Goal: Information Seeking & Learning: Learn about a topic

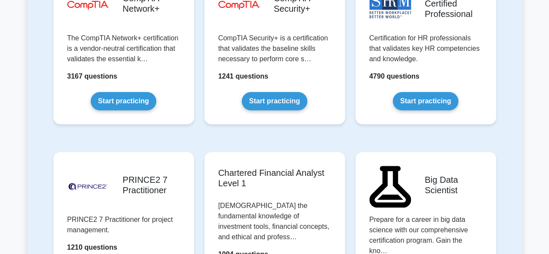
scroll to position [1762, 0]
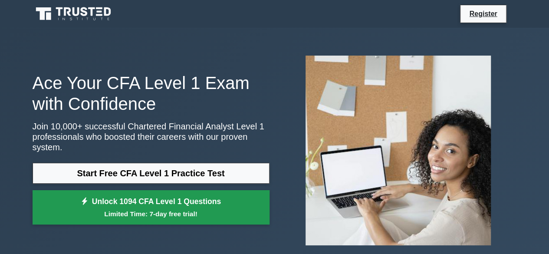
click at [193, 211] on small "Limited Time: 7-day free trial!" at bounding box center [150, 214] width 215 height 10
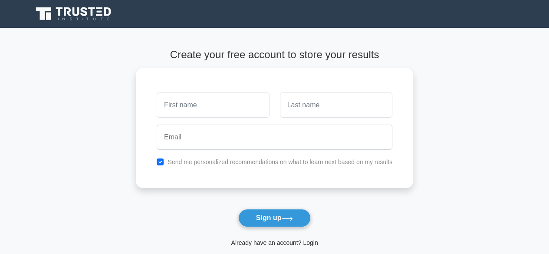
click at [290, 245] on link "Already have an account? Login" at bounding box center [274, 242] width 87 height 7
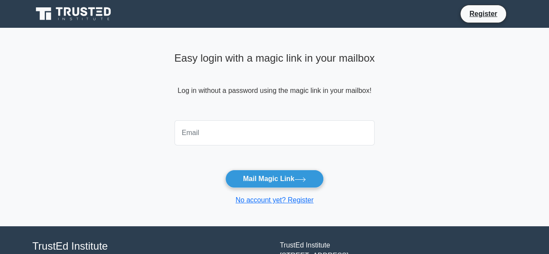
click at [289, 129] on input "email" at bounding box center [274, 132] width 200 height 25
type input "anshumanpm15@gmail.com"
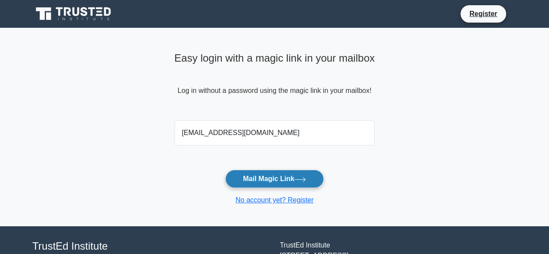
click at [282, 187] on button "Mail Magic Link" at bounding box center [274, 179] width 98 height 18
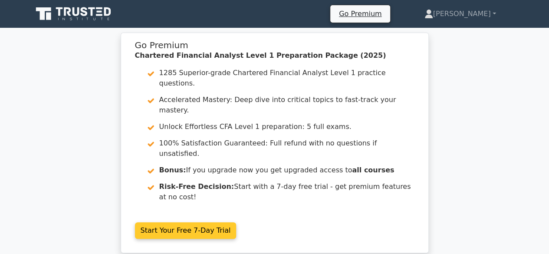
click at [185, 222] on link "Start Your Free 7-Day Trial" at bounding box center [186, 230] width 102 height 16
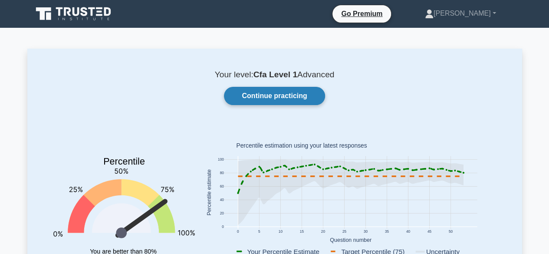
click at [306, 95] on link "Continue practicing" at bounding box center [274, 96] width 101 height 18
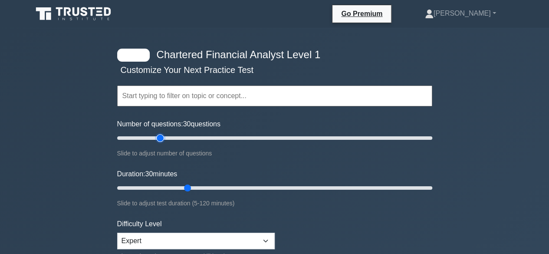
drag, startPoint x: 154, startPoint y: 138, endPoint x: 158, endPoint y: 138, distance: 4.4
type input "30"
click at [158, 138] on input "Number of questions: 30 questions" at bounding box center [274, 138] width 315 height 10
drag, startPoint x: 188, startPoint y: 189, endPoint x: 212, endPoint y: 187, distance: 23.9
type input "40"
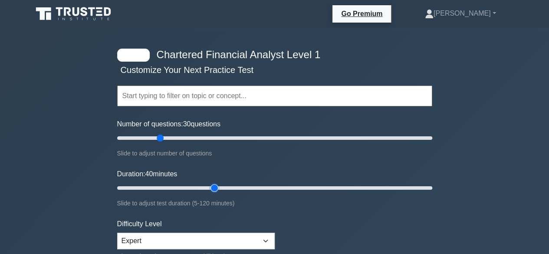
click at [212, 187] on input "Duration: 40 minutes" at bounding box center [274, 188] width 315 height 10
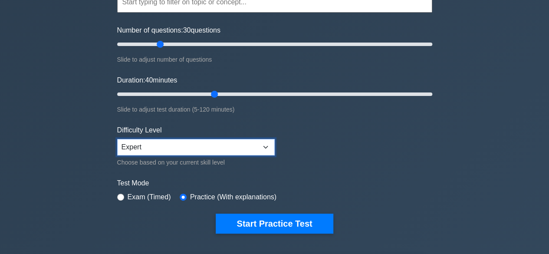
click at [219, 149] on select "Beginner Intermediate Expert" at bounding box center [196, 147] width 158 height 16
click at [117, 139] on select "Beginner Intermediate Expert" at bounding box center [196, 147] width 158 height 16
click at [120, 192] on div "Exam (Timed)" at bounding box center [144, 197] width 54 height 10
click at [122, 195] on input "radio" at bounding box center [120, 197] width 7 height 7
radio input "true"
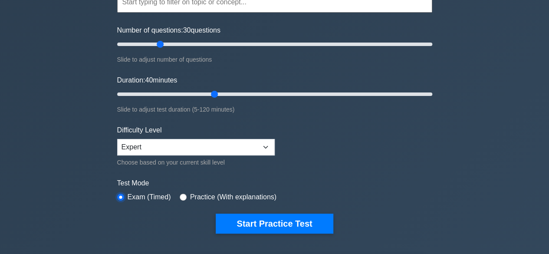
click at [122, 195] on input "radio" at bounding box center [120, 197] width 7 height 7
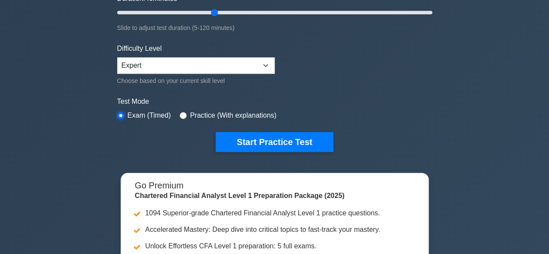
scroll to position [178, 0]
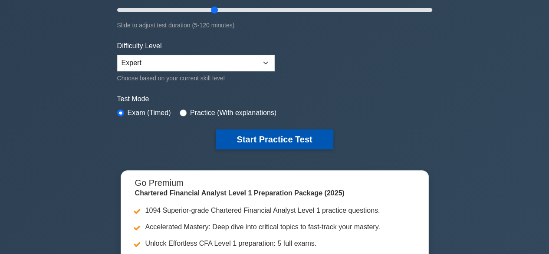
click at [260, 129] on button "Start Practice Test" at bounding box center [274, 139] width 117 height 20
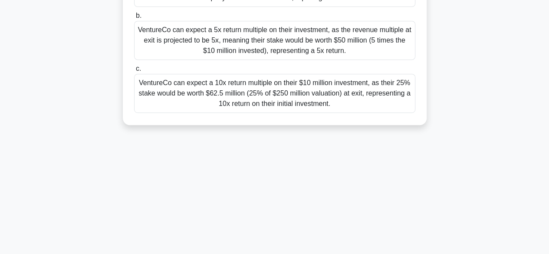
scroll to position [215, 0]
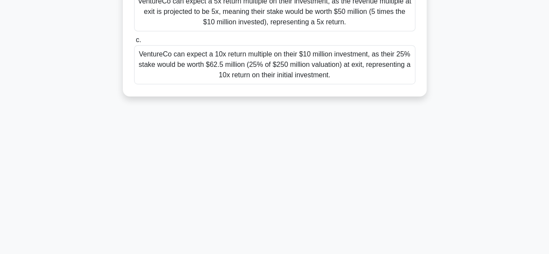
drag, startPoint x: 148, startPoint y: 67, endPoint x: 388, endPoint y: 130, distance: 248.5
click at [388, 130] on div "38:34 Stop CFA Level 1 Advanced 1/30 Venture Capital firm VentureCo invested $1…" at bounding box center [274, 33] width 495 height 434
copy div "Venture Capital firm VentureCo invested $10 million in a Series A funding round…"
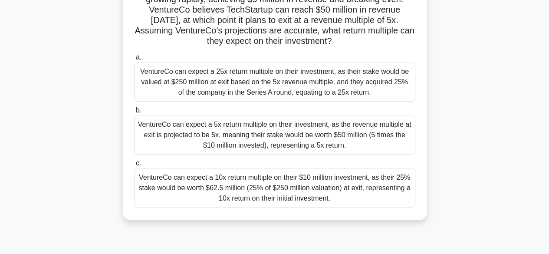
scroll to position [92, 0]
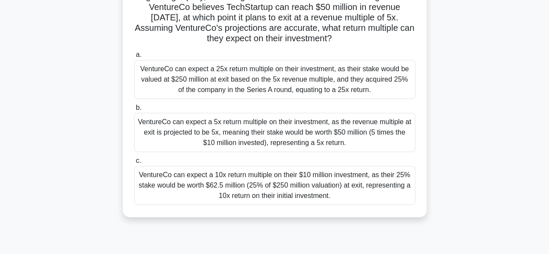
click at [242, 175] on div "VentureCo can expect a 10x return multiple on their $10 million investment, as …" at bounding box center [274, 185] width 281 height 39
click at [134, 164] on input "c. VentureCo can expect a 10x return multiple on their $10 million investment, …" at bounding box center [134, 161] width 0 height 6
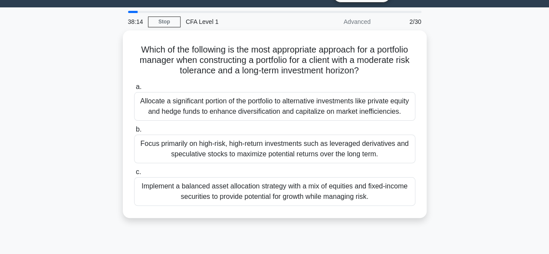
scroll to position [0, 0]
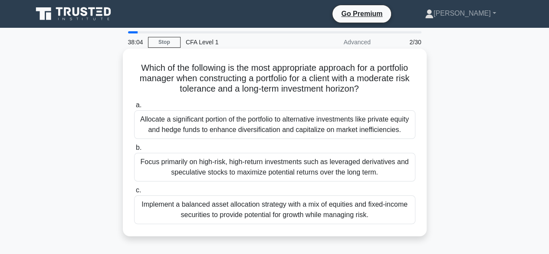
click at [203, 208] on div "Implement a balanced asset allocation strategy with a mix of equities and fixed…" at bounding box center [274, 209] width 281 height 29
click at [134, 193] on input "c. Implement a balanced asset allocation strategy with a mix of equities and fi…" at bounding box center [134, 190] width 0 height 6
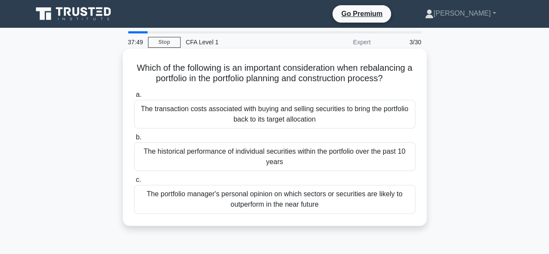
click at [290, 112] on div "The transaction costs associated with buying and selling securities to bring th…" at bounding box center [274, 114] width 281 height 29
click at [134, 98] on input "a. The transaction costs associated with buying and selling securities to bring…" at bounding box center [134, 95] width 0 height 6
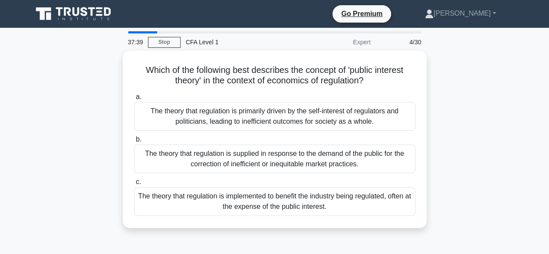
click at [290, 112] on div "The theory that regulation is primarily driven by the self-interest of regulato…" at bounding box center [274, 116] width 281 height 29
click at [134, 100] on input "a. The theory that regulation is primarily driven by the self-interest of regul…" at bounding box center [134, 97] width 0 height 6
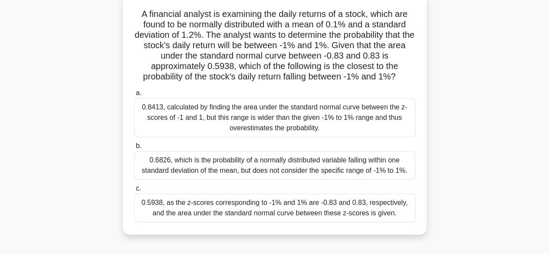
scroll to position [66, 0]
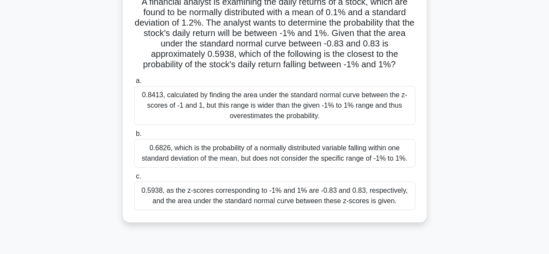
click at [318, 194] on div "0.5938, as the z-scores corresponding to -1% and 1% are -0.83 and 0.83, respect…" at bounding box center [274, 195] width 281 height 29
click at [134, 179] on input "c. 0.5938, as the z-scores corresponding to -1% and 1% are -0.83 and 0.83, resp…" at bounding box center [134, 177] width 0 height 6
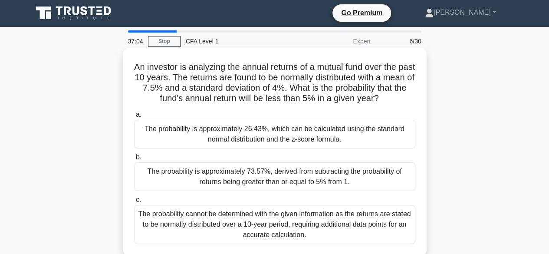
scroll to position [0, 0]
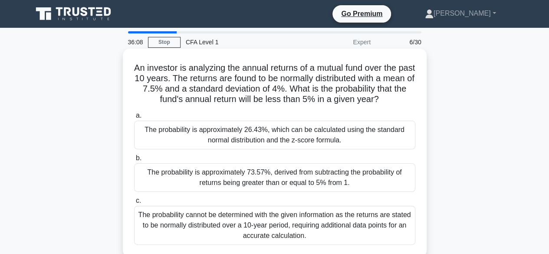
click at [369, 135] on div "The probability is approximately 26.43%, which can be calculated using the stan…" at bounding box center [274, 135] width 281 height 29
click at [134, 118] on input "a. The probability is approximately 26.43%, which can be calculated using the s…" at bounding box center [134, 116] width 0 height 6
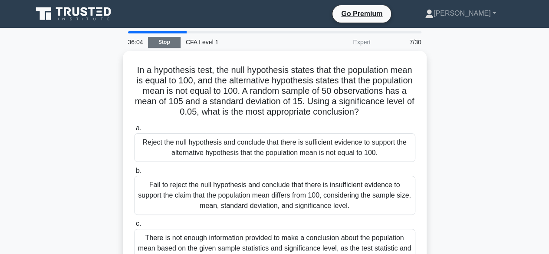
click at [160, 42] on link "Stop" at bounding box center [164, 42] width 33 height 11
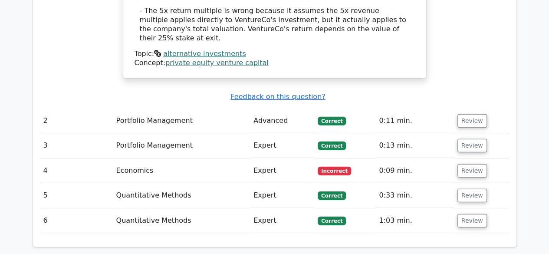
scroll to position [1119, 0]
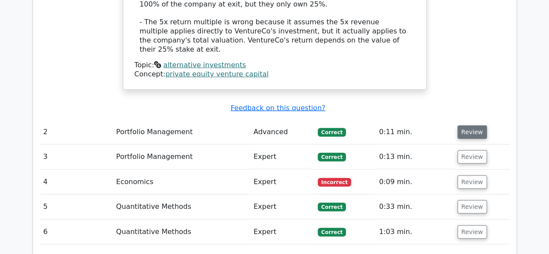
click at [462, 125] on button "Review" at bounding box center [472, 131] width 30 height 13
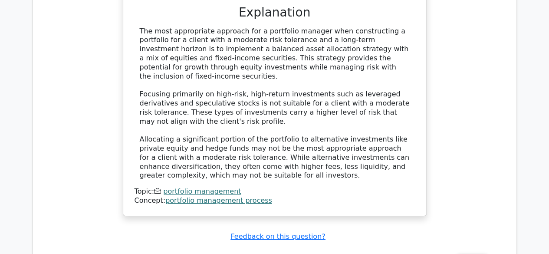
scroll to position [1451, 0]
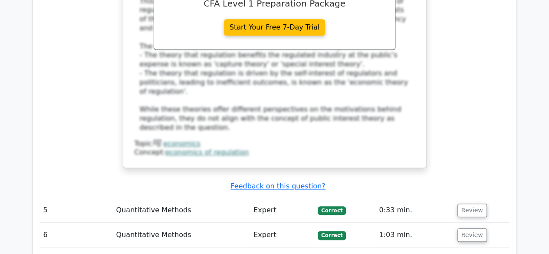
scroll to position [1973, 0]
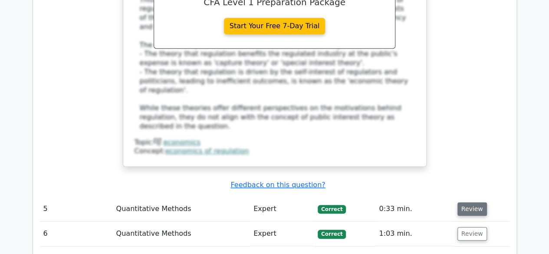
click at [475, 202] on button "Review" at bounding box center [472, 208] width 30 height 13
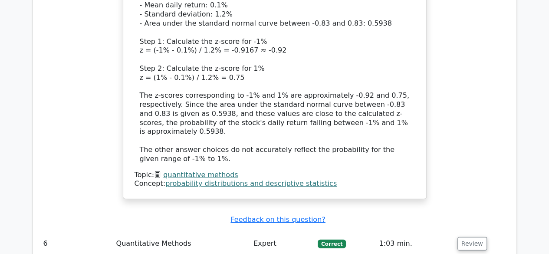
scroll to position [2500, 0]
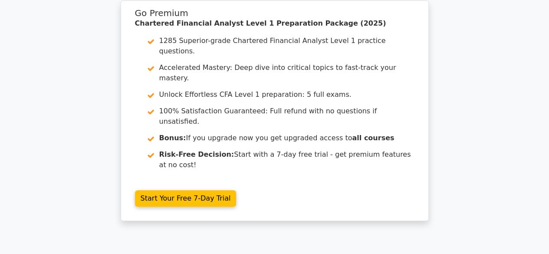
scroll to position [0, 0]
